Goal: Task Accomplishment & Management: Complete application form

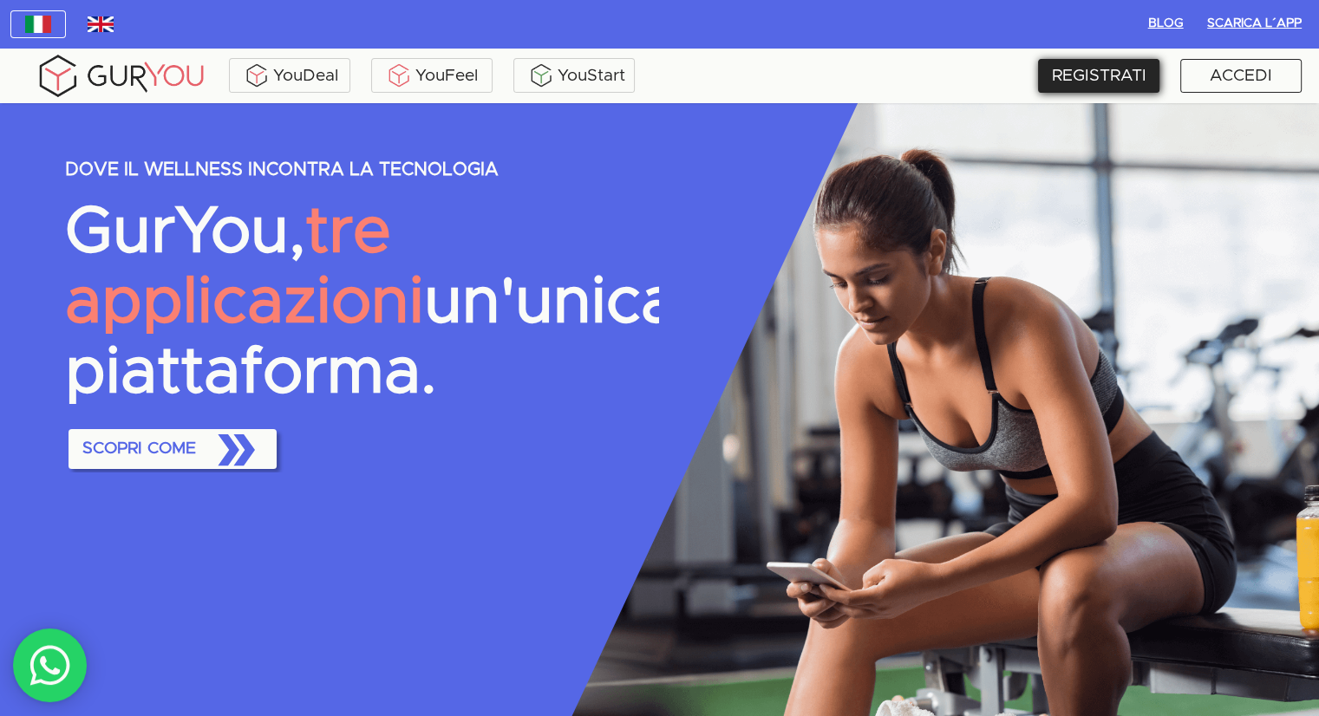
click at [1116, 84] on div "REGISTRATI" at bounding box center [1098, 76] width 121 height 34
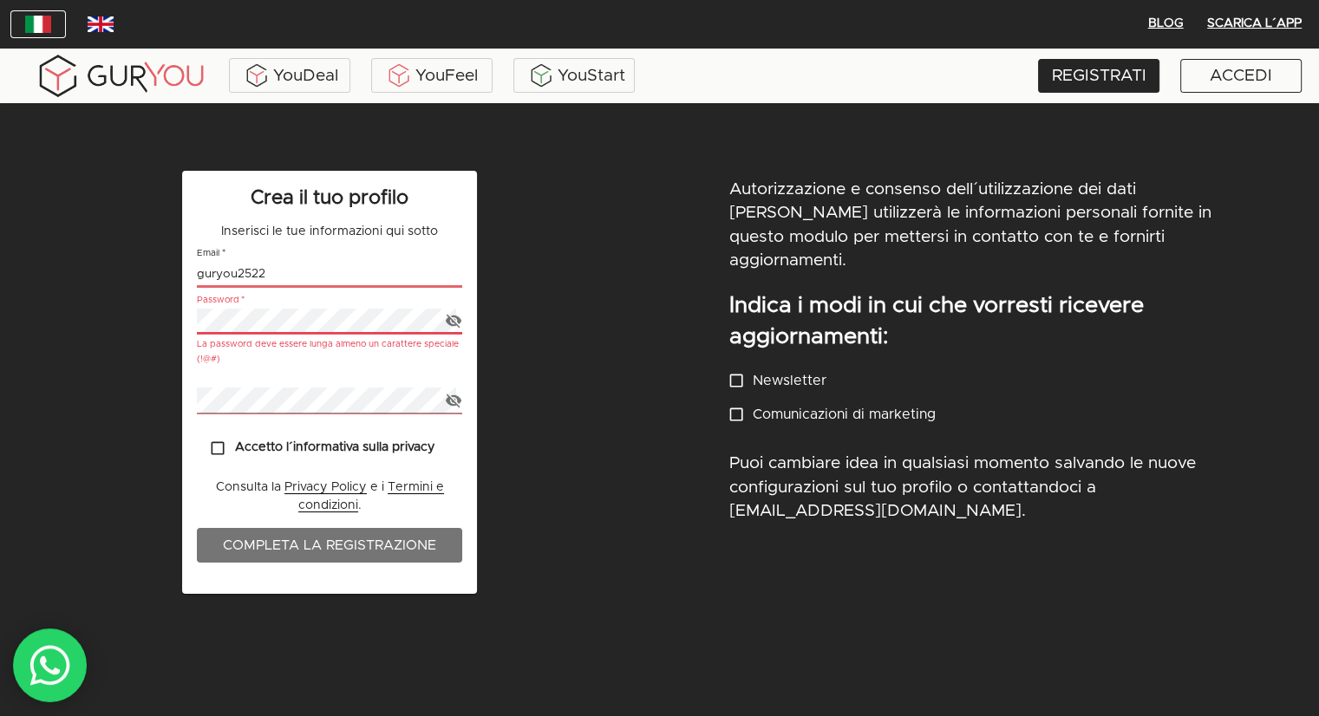
click at [222, 278] on input "guryou2522" at bounding box center [329, 274] width 265 height 25
drag, startPoint x: 344, startPoint y: 265, endPoint x: 153, endPoint y: 255, distance: 191.9
click at [153, 255] on div "Crea il tuo profilo Inserisci le tue informazioni qui sotto Email   * guryou252…" at bounding box center [330, 446] width 660 height 572
type input "[EMAIL_ADDRESS][PERSON_NAME][DOMAIN_NAME]"
click at [139, 327] on div "Crea il tuo profilo Inserisci le tue informazioni qui sotto Email   * [EMAIL_AD…" at bounding box center [330, 446] width 660 height 572
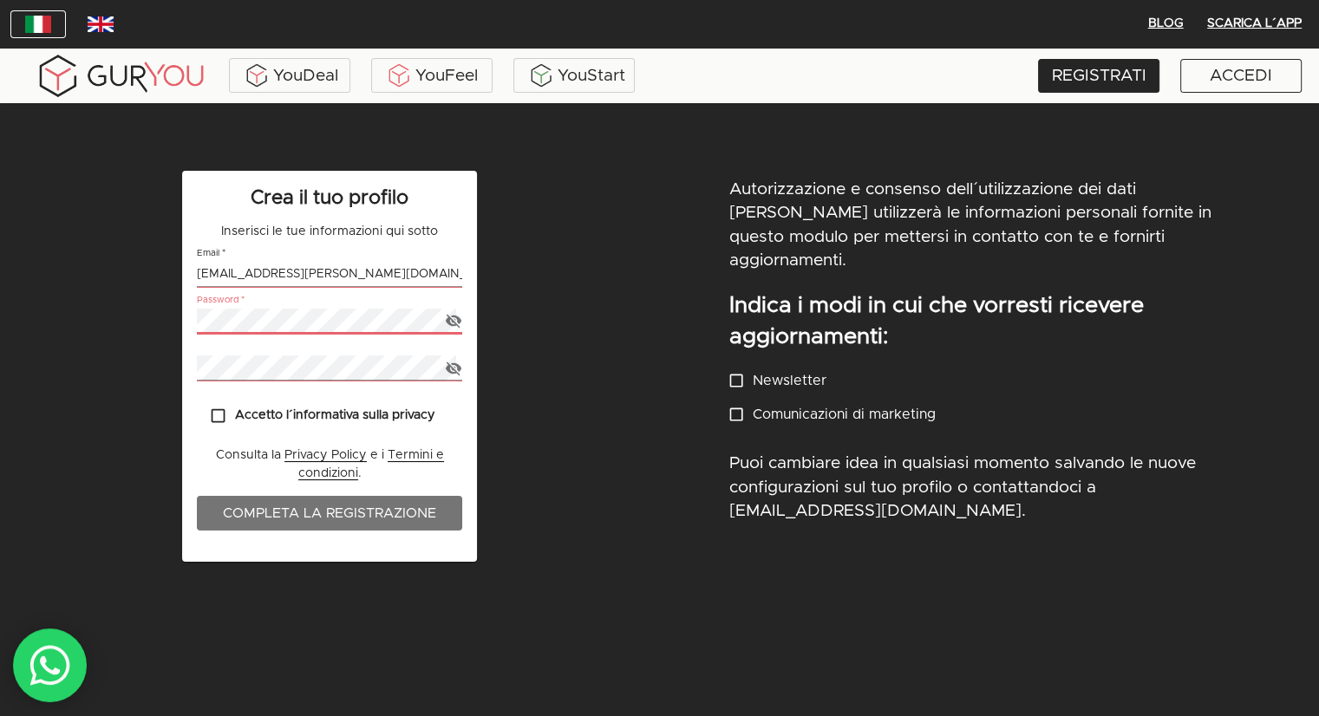
click at [449, 320] on icon "button" at bounding box center [454, 322] width 16 height 14
click at [447, 313] on icon "button" at bounding box center [454, 321] width 18 height 18
click at [274, 417] on p "Accetto l´informativa sulla privacy" at bounding box center [335, 416] width 200 height 19
click at [235, 417] on input "Accetto l´informativa sulla privacy" at bounding box center [218, 416] width 34 height 34
checkbox input "true"
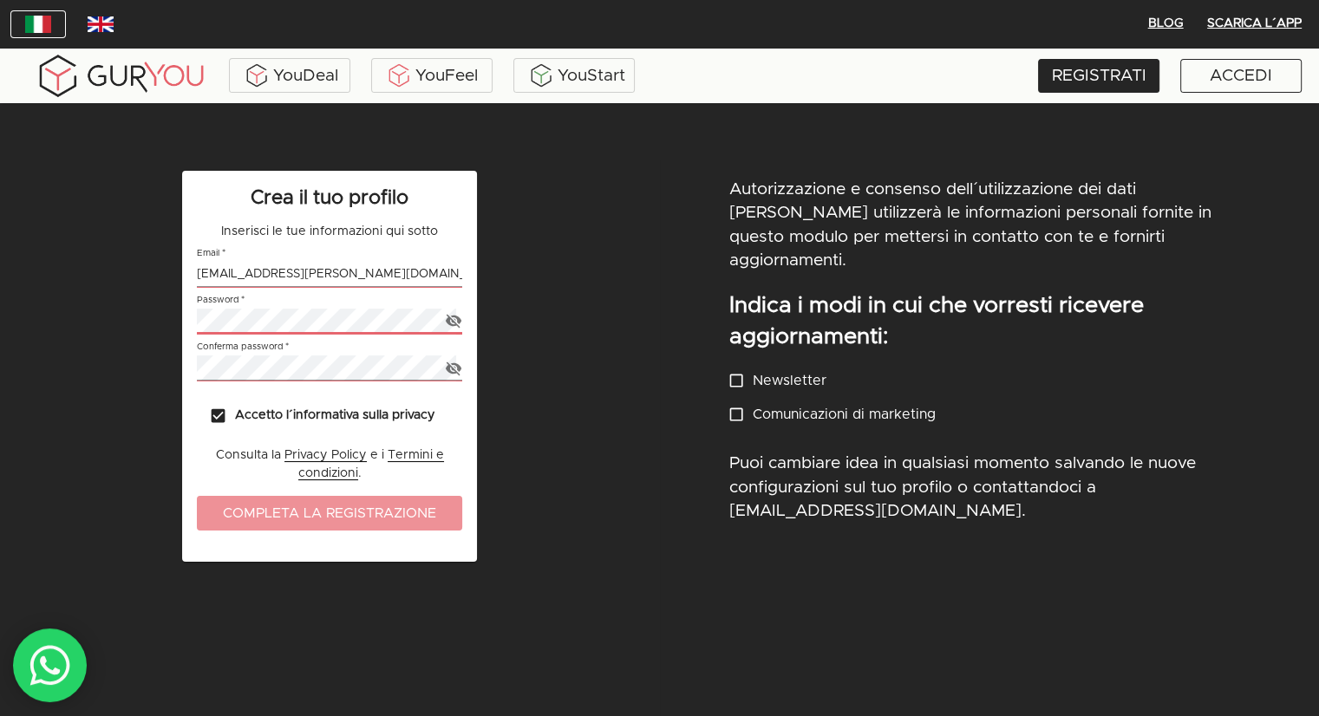
click at [380, 526] on button "Completa la registrazione" at bounding box center [329, 513] width 265 height 35
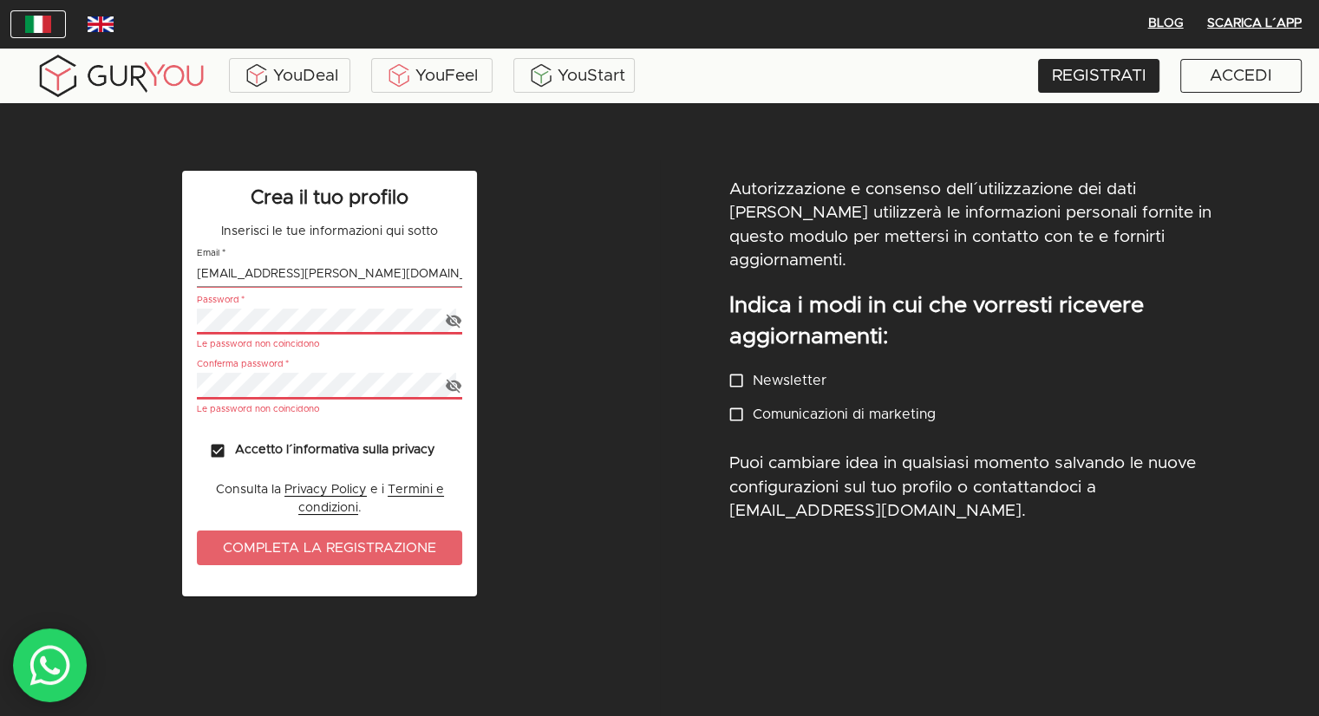
click at [453, 316] on icon "button" at bounding box center [454, 322] width 16 height 14
click at [449, 323] on icon "button" at bounding box center [454, 321] width 16 height 11
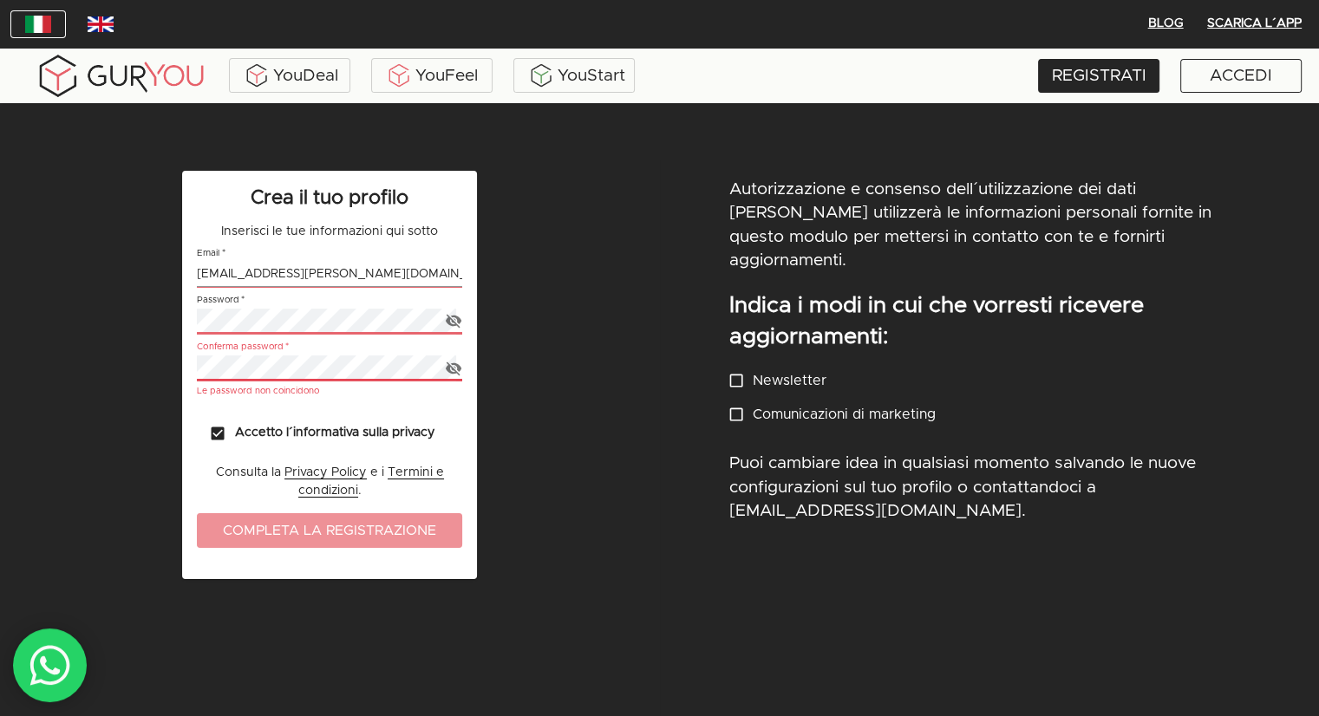
click at [303, 530] on span "Completa la registrazione" at bounding box center [329, 530] width 231 height 24
